Goal: Task Accomplishment & Management: Use online tool/utility

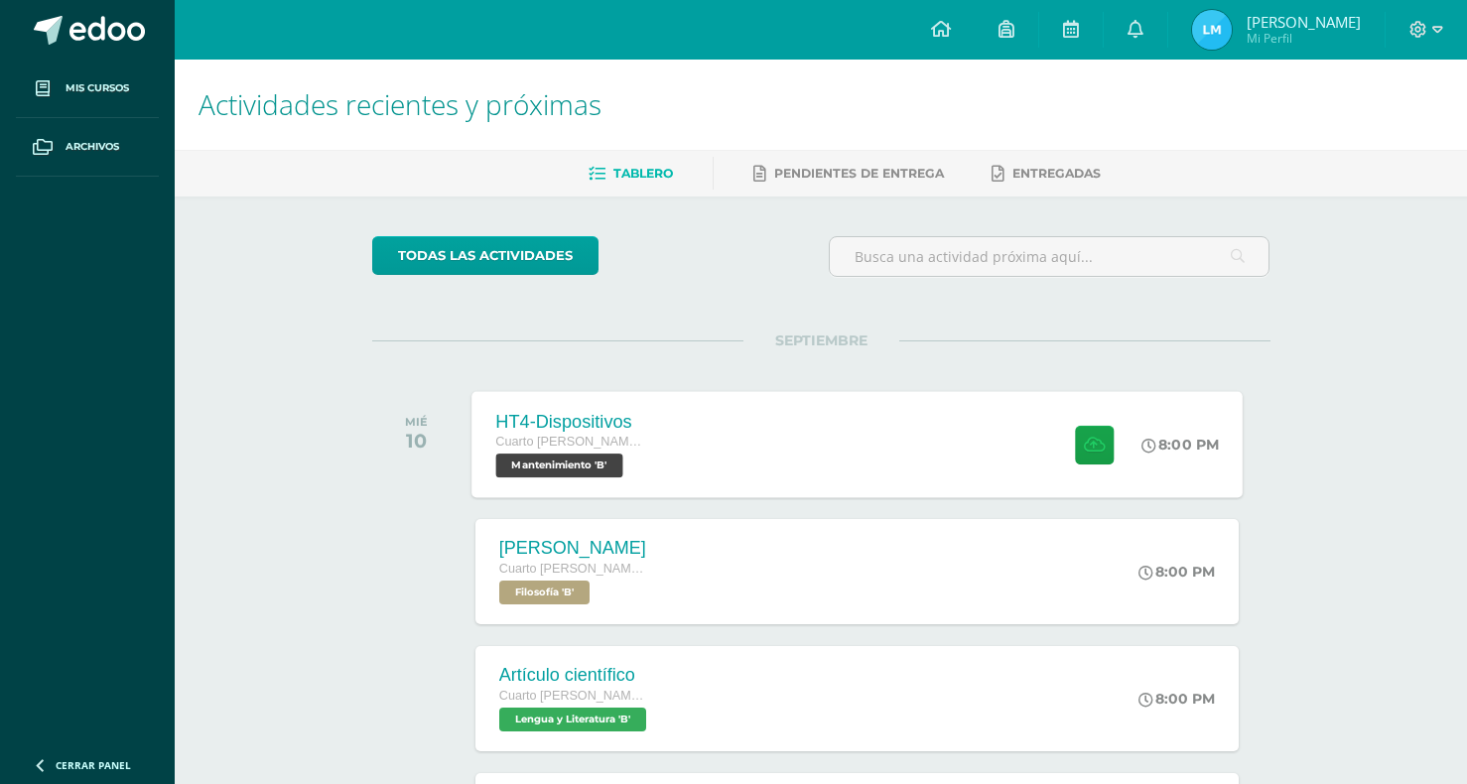
scroll to position [99, 0]
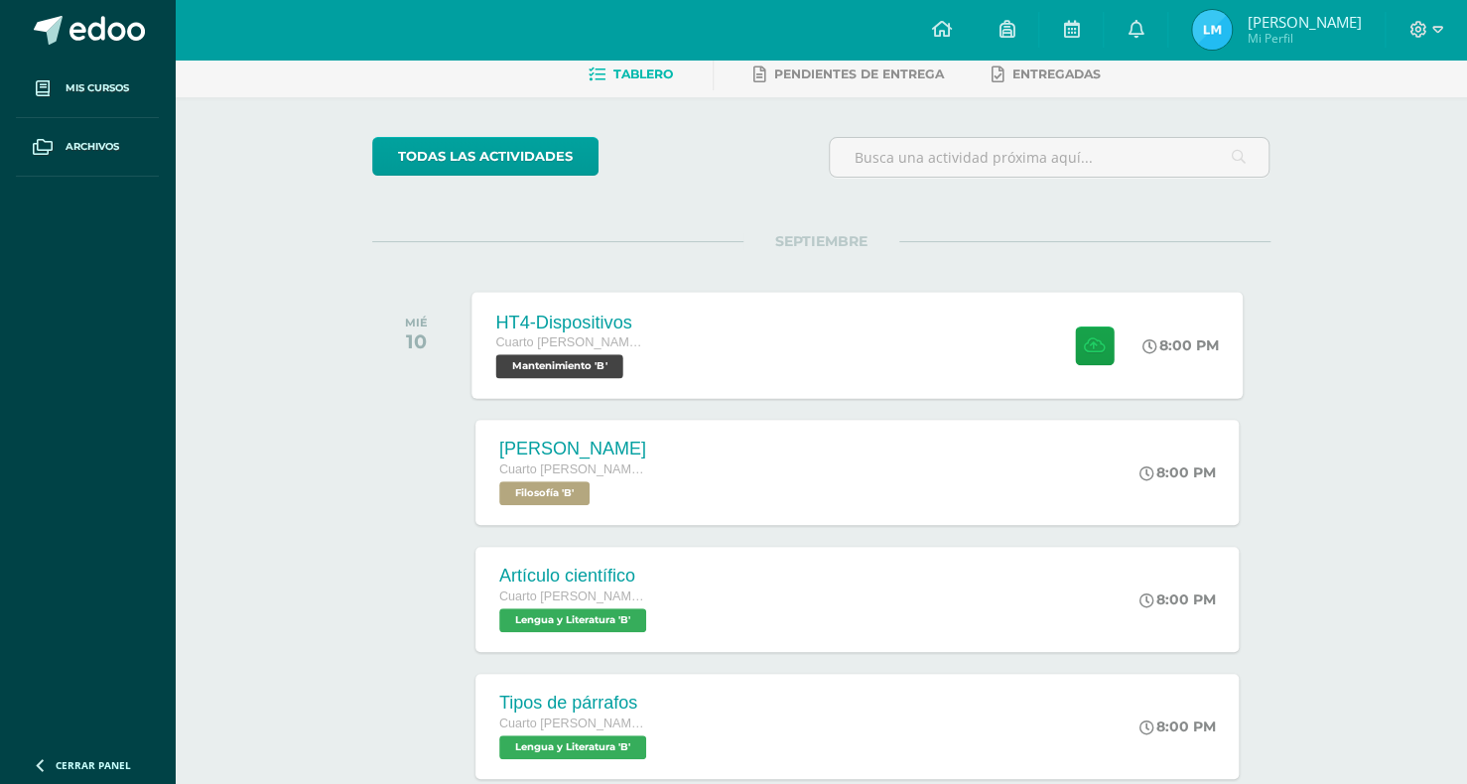
click at [788, 391] on div "HT4-Dispositivos Cuarto [PERSON_NAME]. Progra Mantenimiento 'B' 8:00 PM HT4-Dis…" at bounding box center [856, 345] width 771 height 106
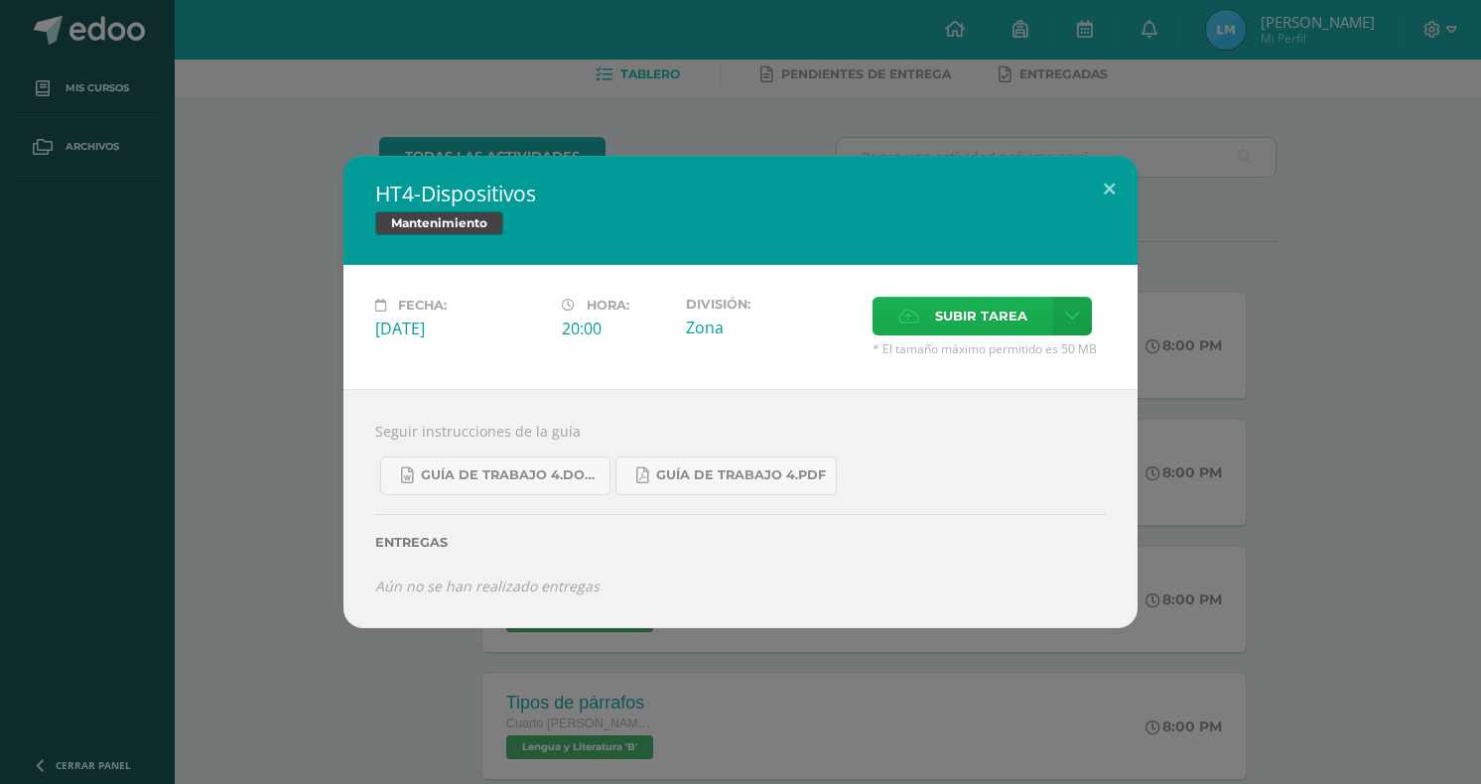
click at [961, 332] on span "Subir tarea" at bounding box center [981, 316] width 92 height 37
click at [0, 0] on input "Subir tarea" at bounding box center [0, 0] width 0 height 0
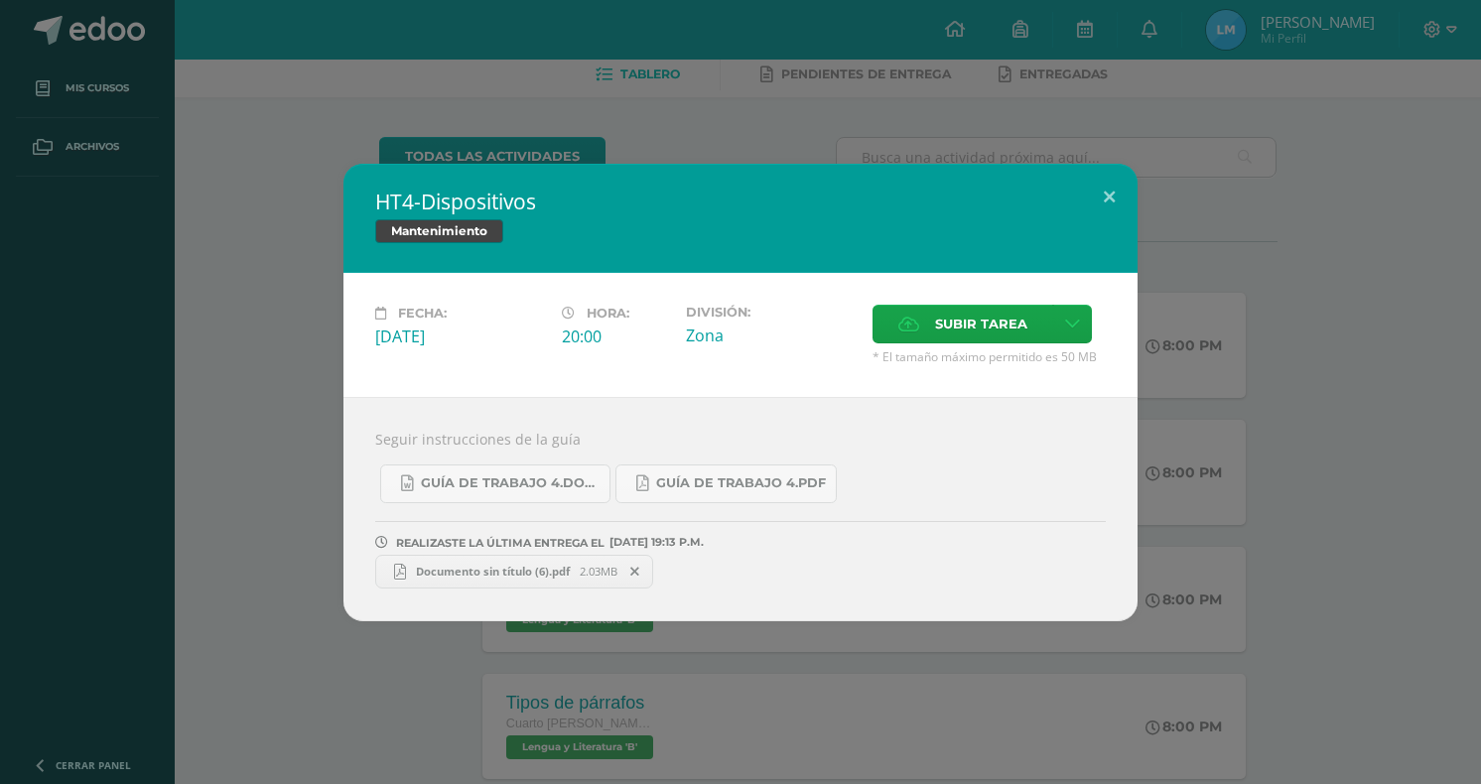
click at [1261, 483] on div "HT4-Dispositivos Mantenimiento Fecha: [DATE] Hora: 20:00 División: Subir tarea" at bounding box center [740, 392] width 1465 height 457
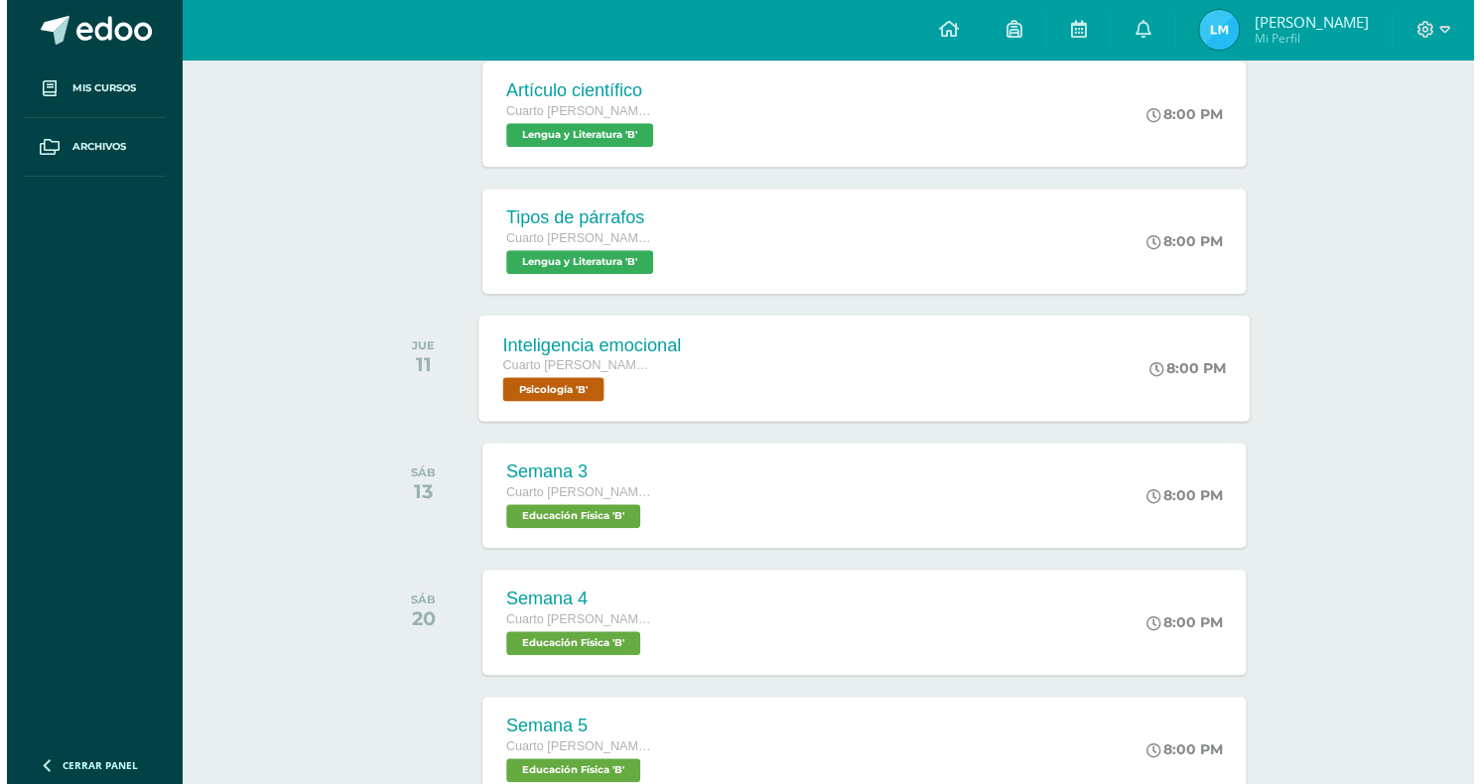
scroll to position [595, 0]
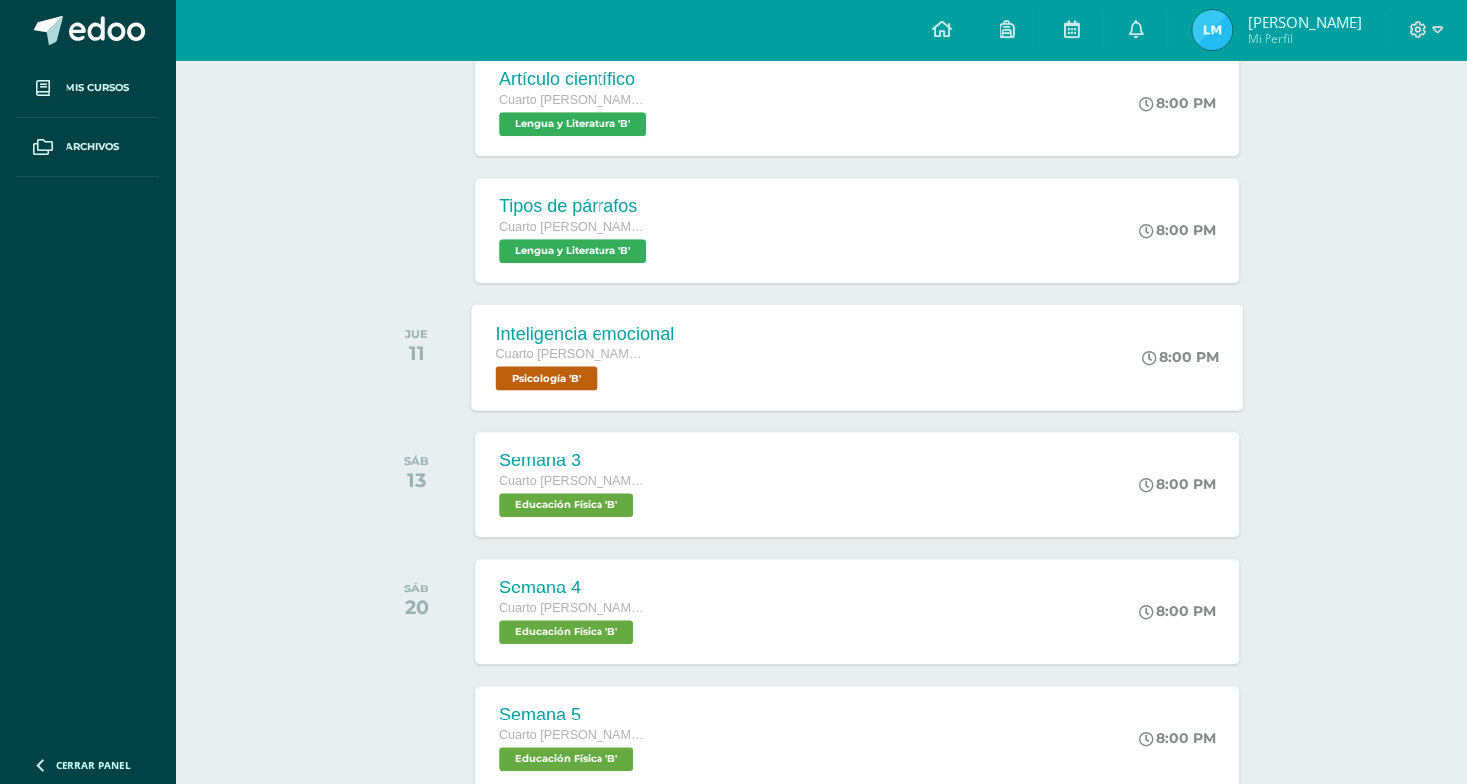
click at [794, 359] on div "Inteligencia emocional Cuarto [PERSON_NAME]. Progra Psicología 'B' 8:00 PM Inte…" at bounding box center [856, 357] width 771 height 106
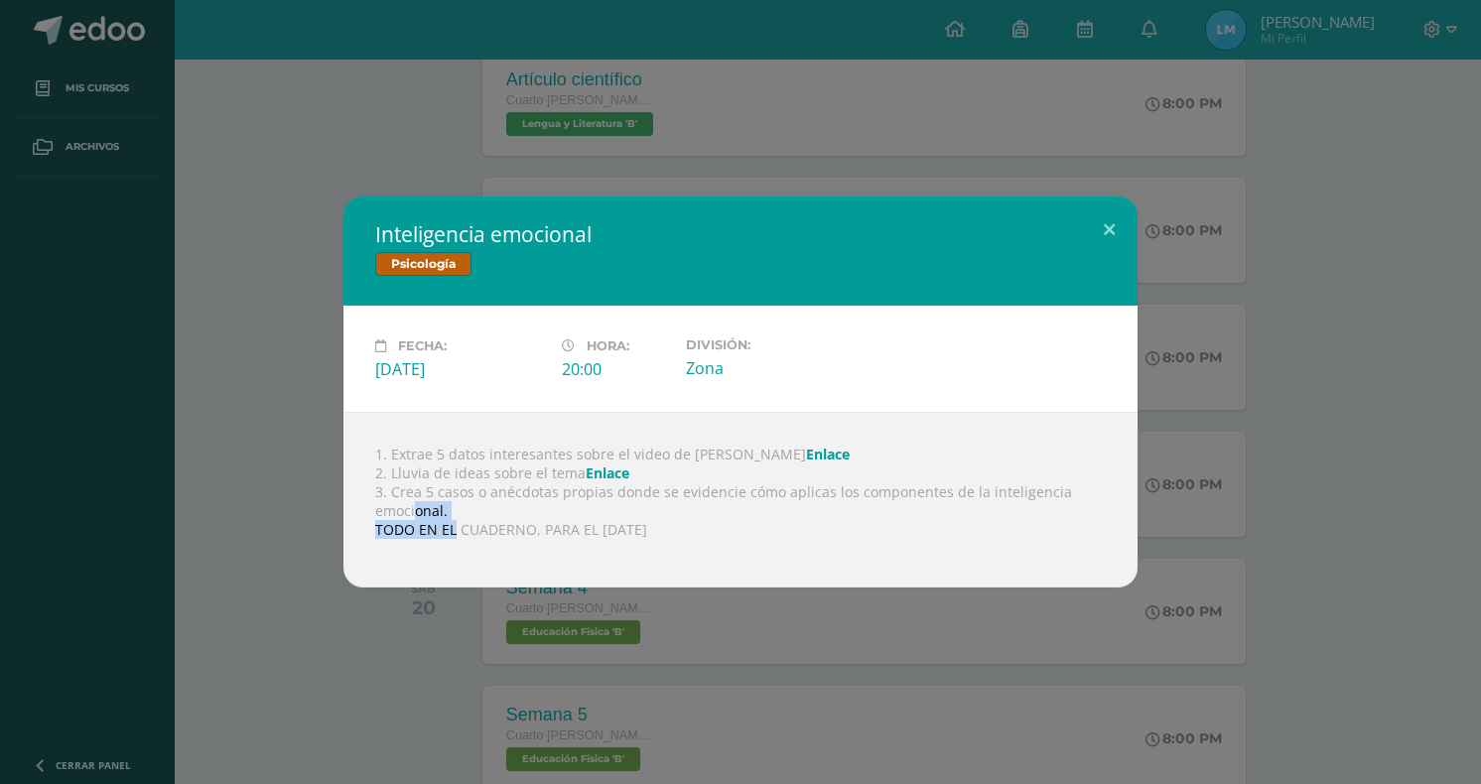
drag, startPoint x: 453, startPoint y: 522, endPoint x: 416, endPoint y: 510, distance: 38.6
click at [416, 510] on div "1. Extrae 5 datos interesantes sobre el video de [PERSON_NAME] 2. Lluvia de ide…" at bounding box center [740, 500] width 794 height 176
click at [461, 517] on div "1. Extrae 5 datos interesantes sobre el video de [PERSON_NAME] 2. Lluvia de ide…" at bounding box center [740, 500] width 794 height 176
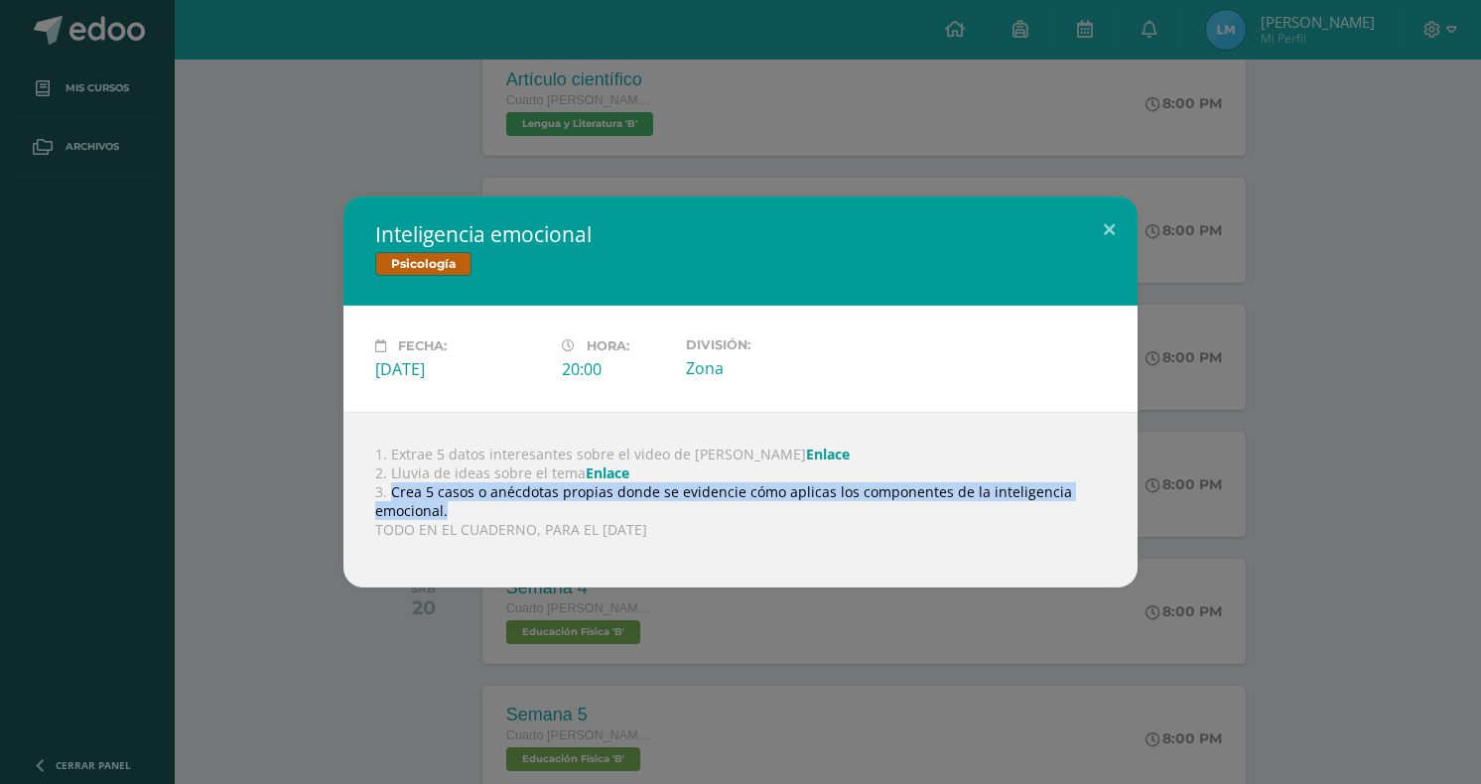
drag, startPoint x: 456, startPoint y: 512, endPoint x: 391, endPoint y: 488, distance: 69.7
click at [391, 488] on div "1. Extrae 5 datos interesantes sobre el video de [PERSON_NAME] 2. Lluvia de ide…" at bounding box center [740, 500] width 794 height 176
copy div "Crea 5 casos o anécdotas propias donde se evidencie cómo aplicas los componente…"
